Goal: Find specific page/section: Find specific page/section

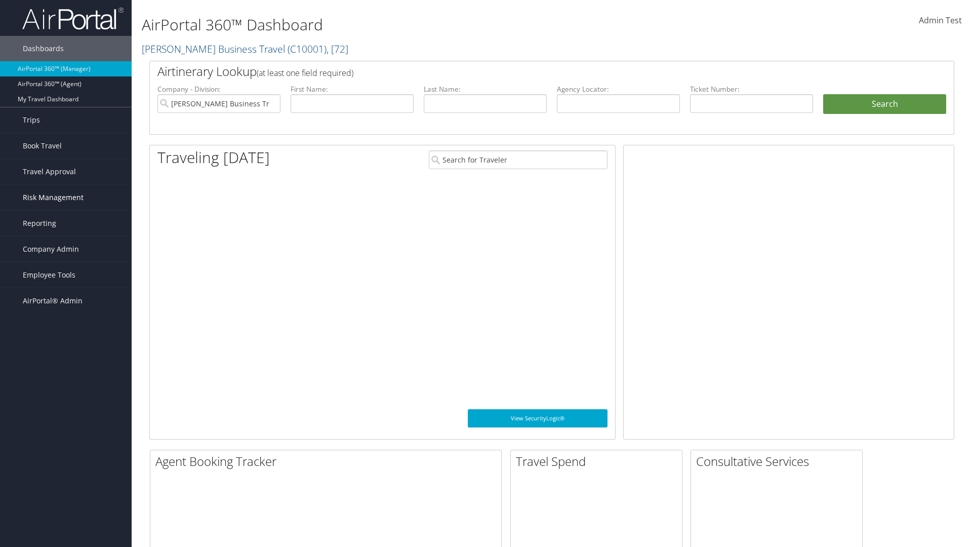
click at [66, 198] on span "Risk Management" at bounding box center [53, 197] width 61 height 25
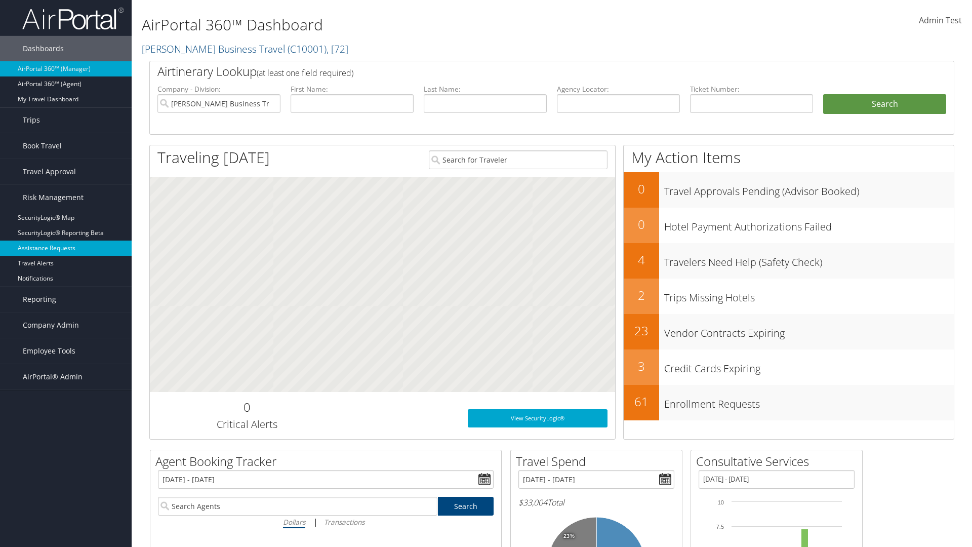
click at [66, 248] on link "Assistance Requests" at bounding box center [66, 248] width 132 height 15
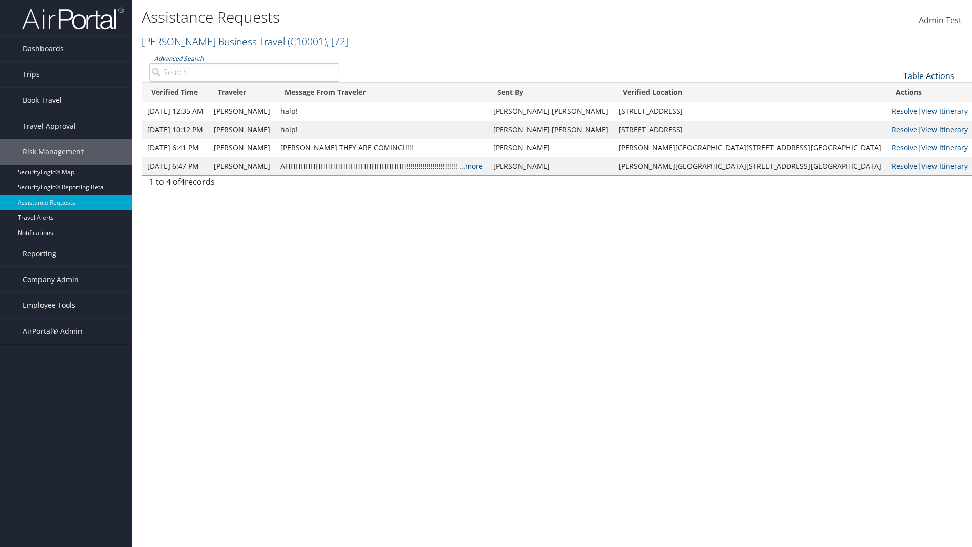
click at [929, 75] on link "Table Actions" at bounding box center [929, 75] width 51 height 11
click at [895, 108] on link "Page Length" at bounding box center [895, 108] width 133 height 17
